Goal: Information Seeking & Learning: Learn about a topic

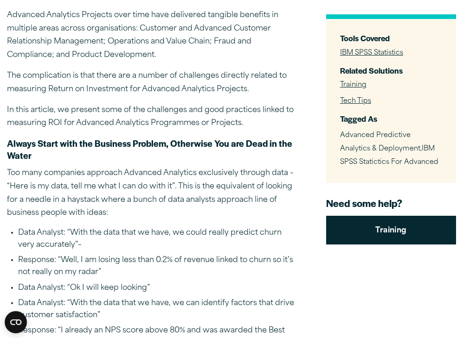
scroll to position [341, 0]
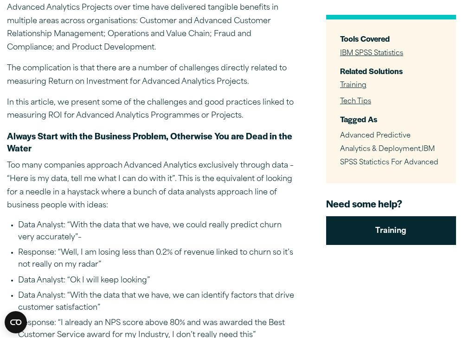
click at [123, 184] on p "Too many companies approach Advanced Analytics exclusively through data – “Here…" at bounding box center [152, 185] width 290 height 53
click at [122, 193] on p "Too many companies approach Advanced Analytics exclusively through data – “Here…" at bounding box center [152, 185] width 290 height 53
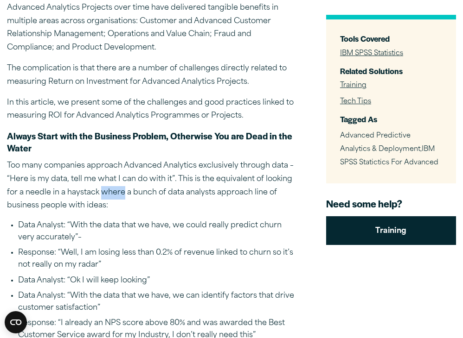
click at [122, 193] on p "Too many companies approach Advanced Analytics exclusively through data – “Here…" at bounding box center [152, 185] width 290 height 53
click at [128, 206] on p "Too many companies approach Advanced Analytics exclusively through data – “Here…" at bounding box center [152, 185] width 290 height 53
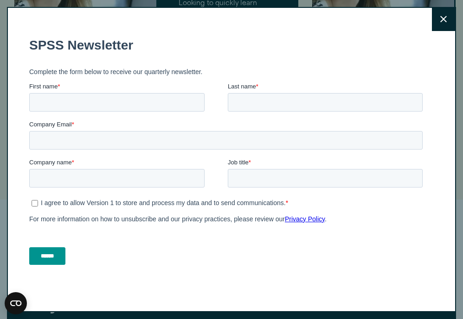
scroll to position [6, 0]
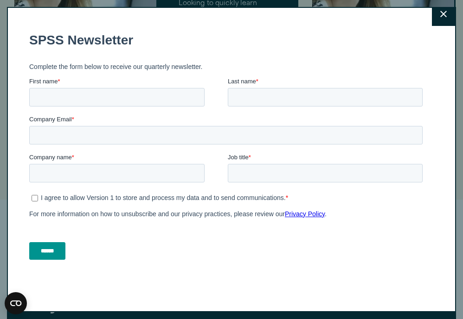
click at [432, 17] on button "Close" at bounding box center [443, 14] width 23 height 23
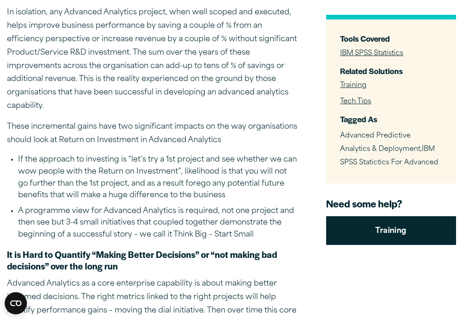
scroll to position [841, 0]
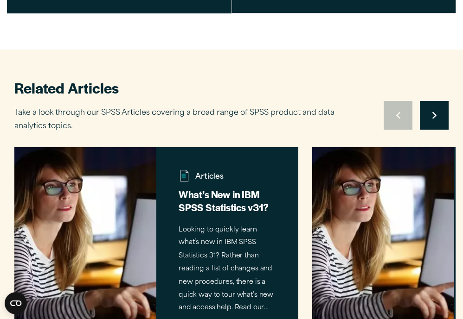
scroll to position [1896, 0]
